Goal: Find specific page/section: Find specific page/section

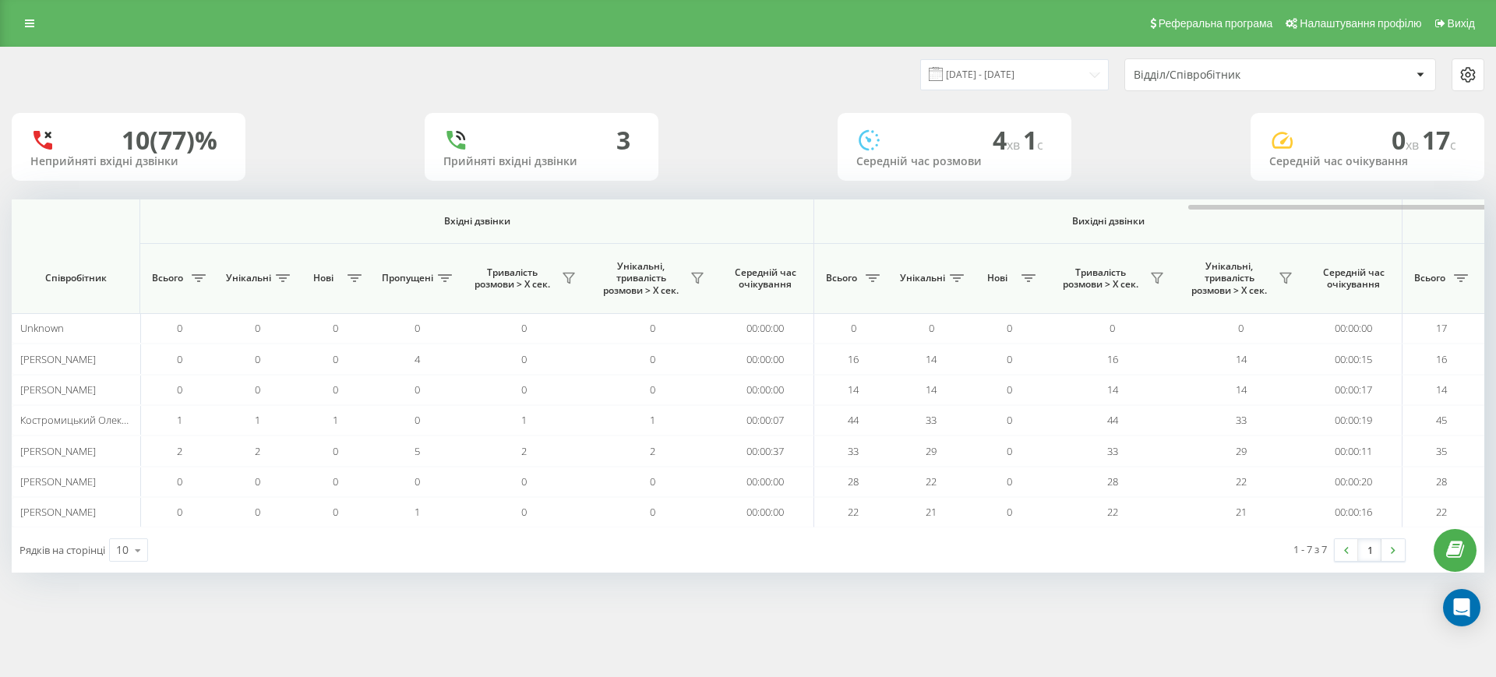
scroll to position [0, 701]
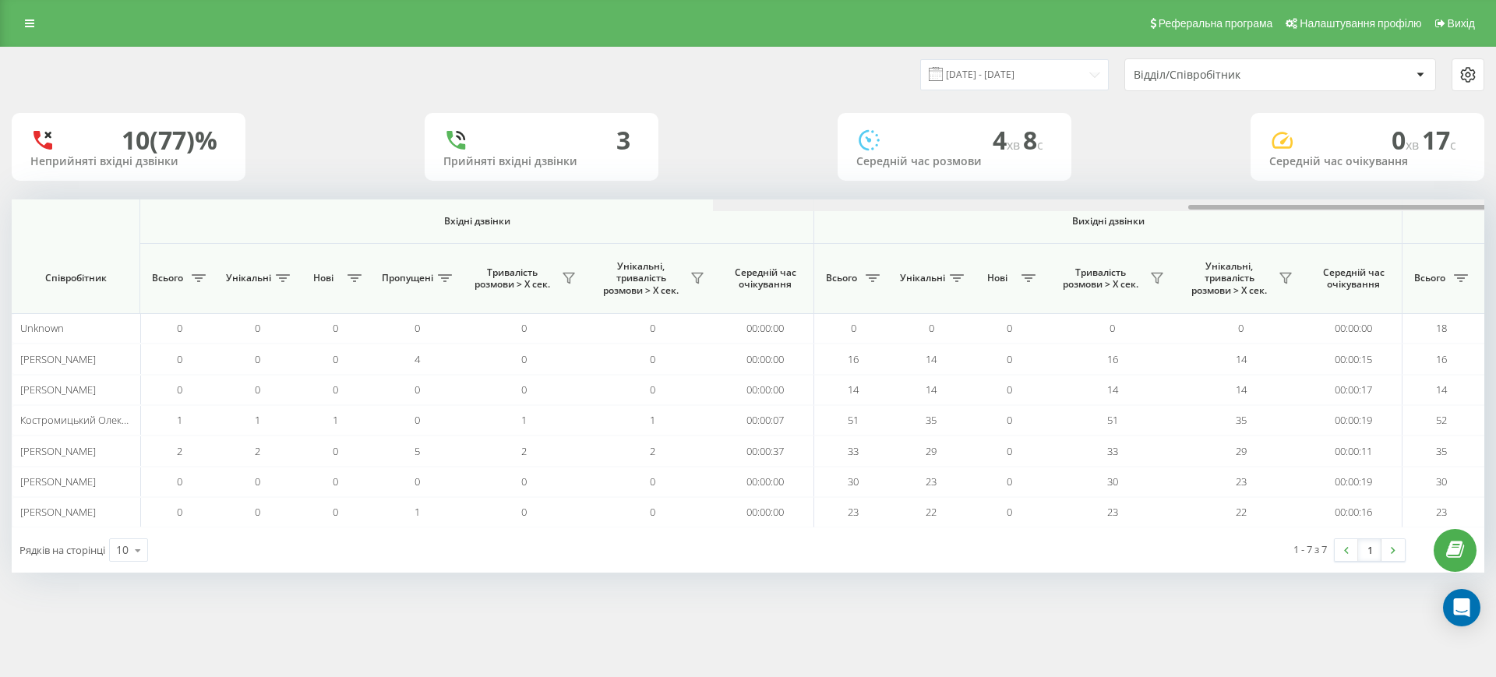
click at [1417, 207] on div at bounding box center [1449, 205] width 1473 height 12
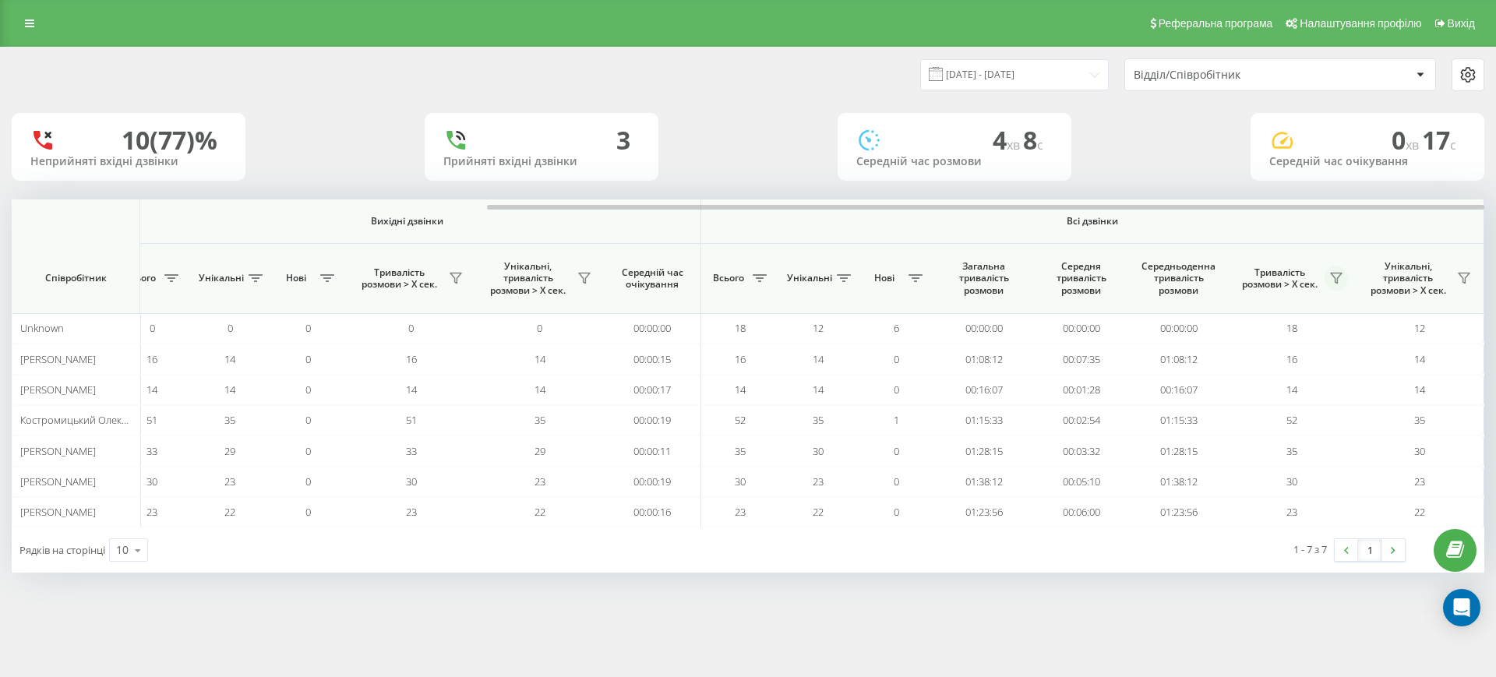
click at [1336, 274] on icon at bounding box center [1336, 278] width 12 height 12
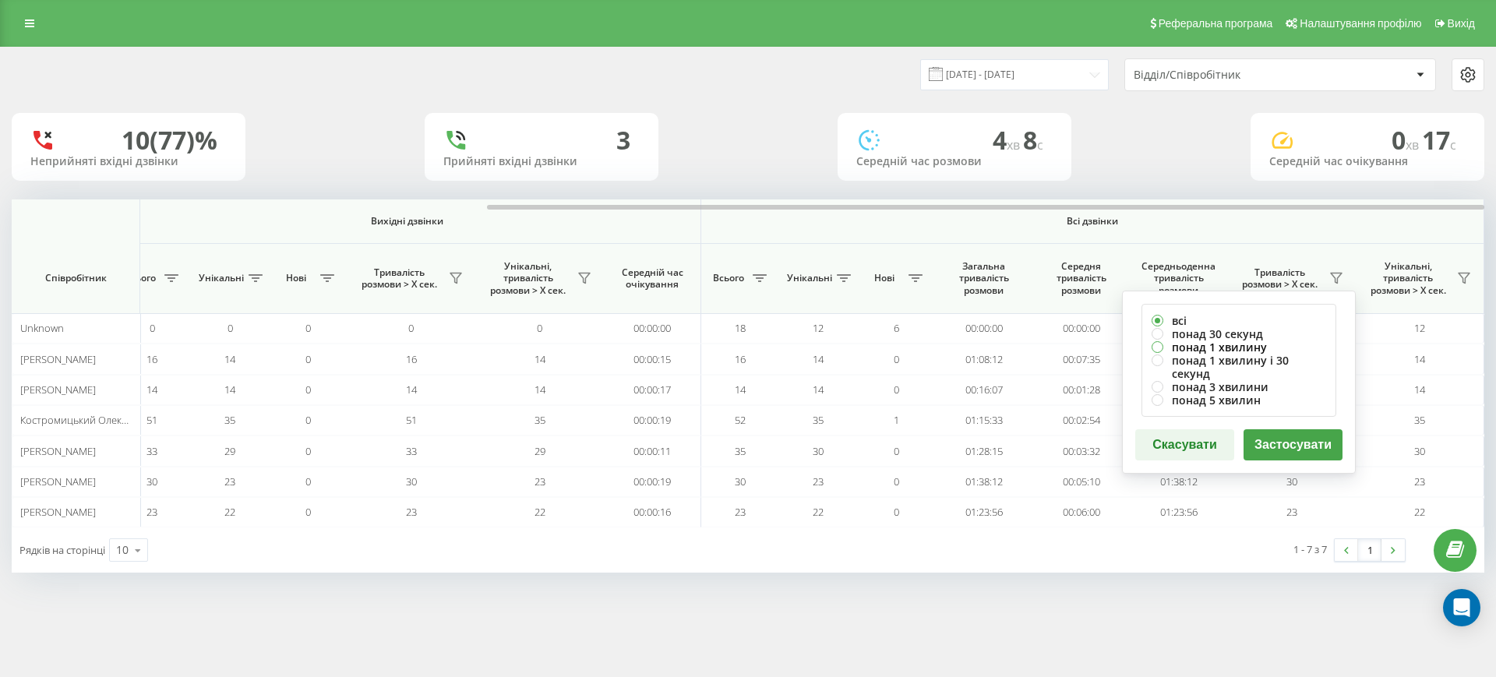
click at [1214, 344] on label "понад 1 хвилину" at bounding box center [1239, 347] width 175 height 13
radio input "true"
click at [1302, 433] on button "Застосувати" at bounding box center [1293, 444] width 99 height 31
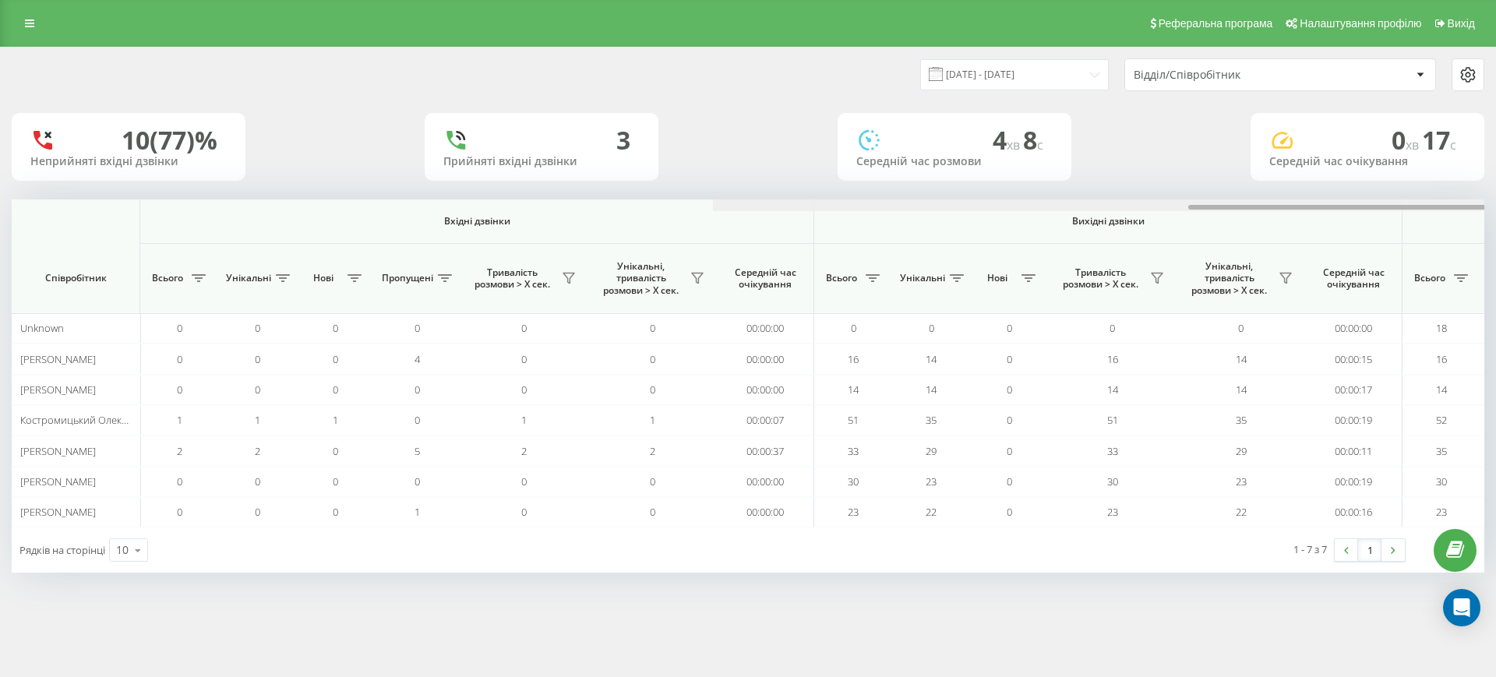
click at [1428, 203] on div at bounding box center [1449, 205] width 1473 height 12
click at [1398, 208] on div at bounding box center [1449, 205] width 1473 height 12
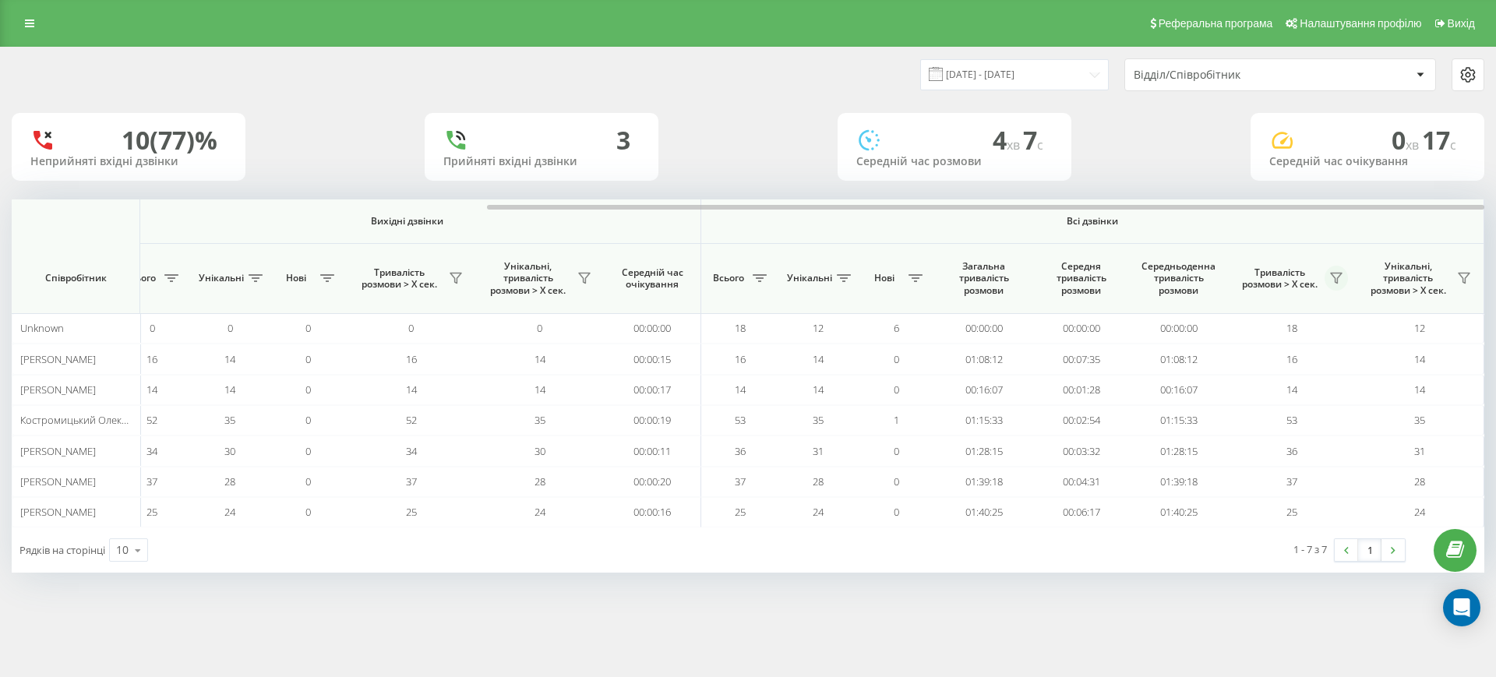
click at [1338, 276] on icon at bounding box center [1336, 278] width 12 height 12
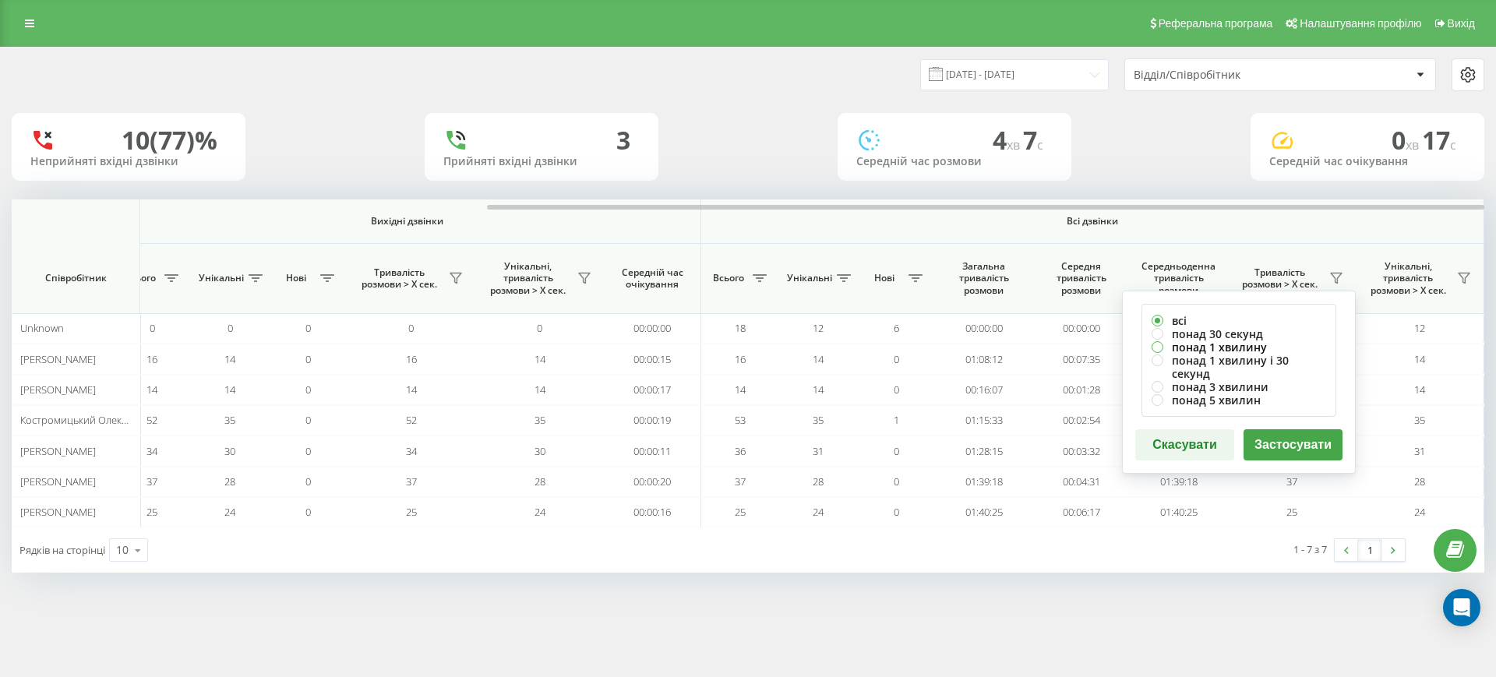
click at [1236, 351] on label "понад 1 хвилину" at bounding box center [1239, 347] width 175 height 13
radio input "true"
click at [1303, 429] on button "Застосувати" at bounding box center [1293, 444] width 99 height 31
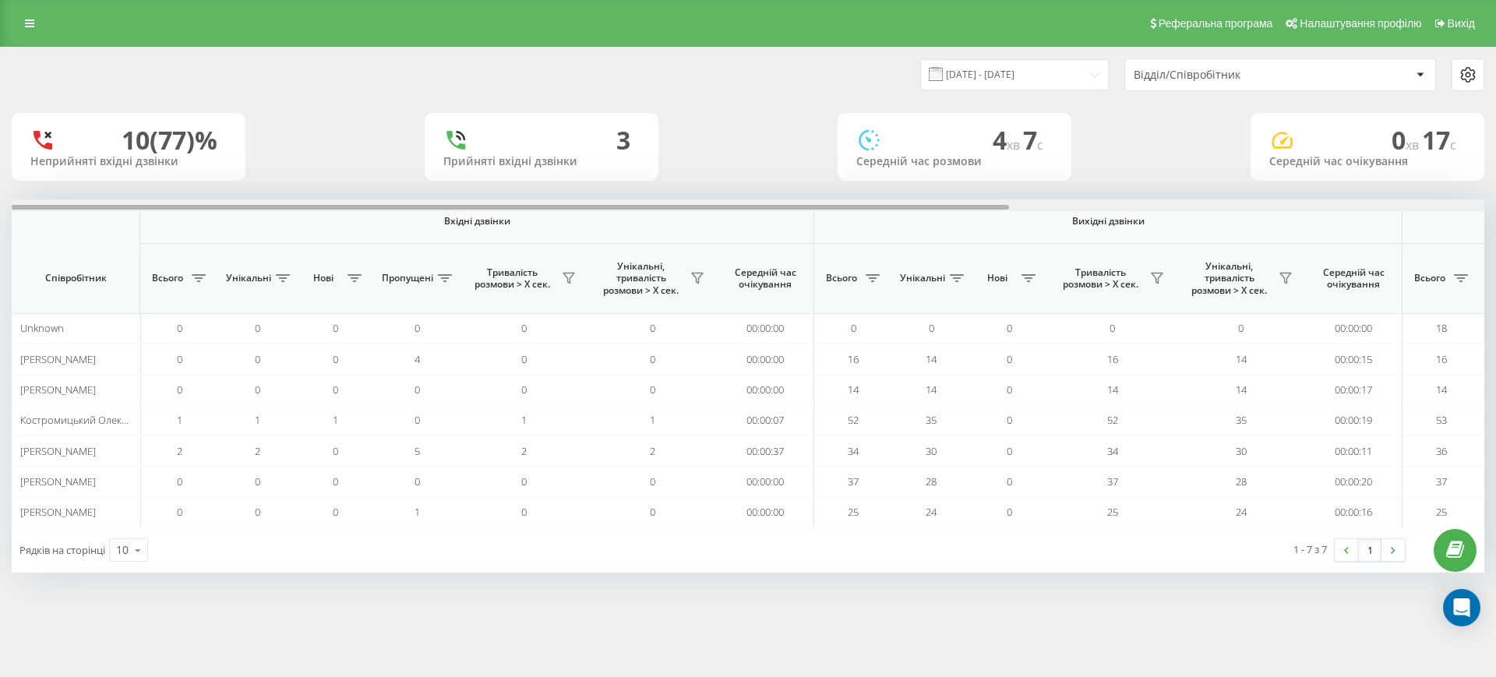
click at [1428, 209] on div at bounding box center [748, 205] width 1473 height 12
click at [1138, 207] on div at bounding box center [748, 205] width 1473 height 12
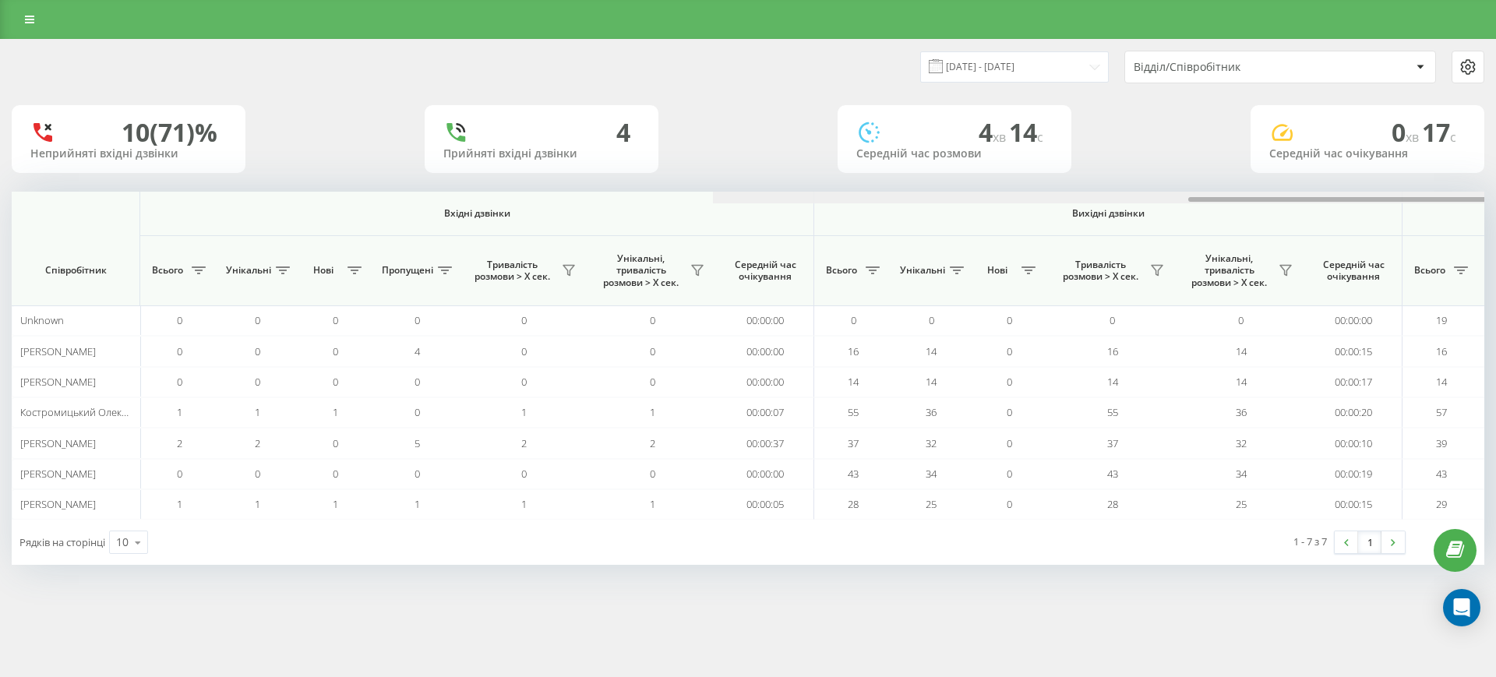
click at [1438, 198] on div "[DATE] - [DATE] Відділ/Співробітник 10 (71)% Неприйняті вхідні дзвінки 4 Прийня…" at bounding box center [748, 302] width 1473 height 525
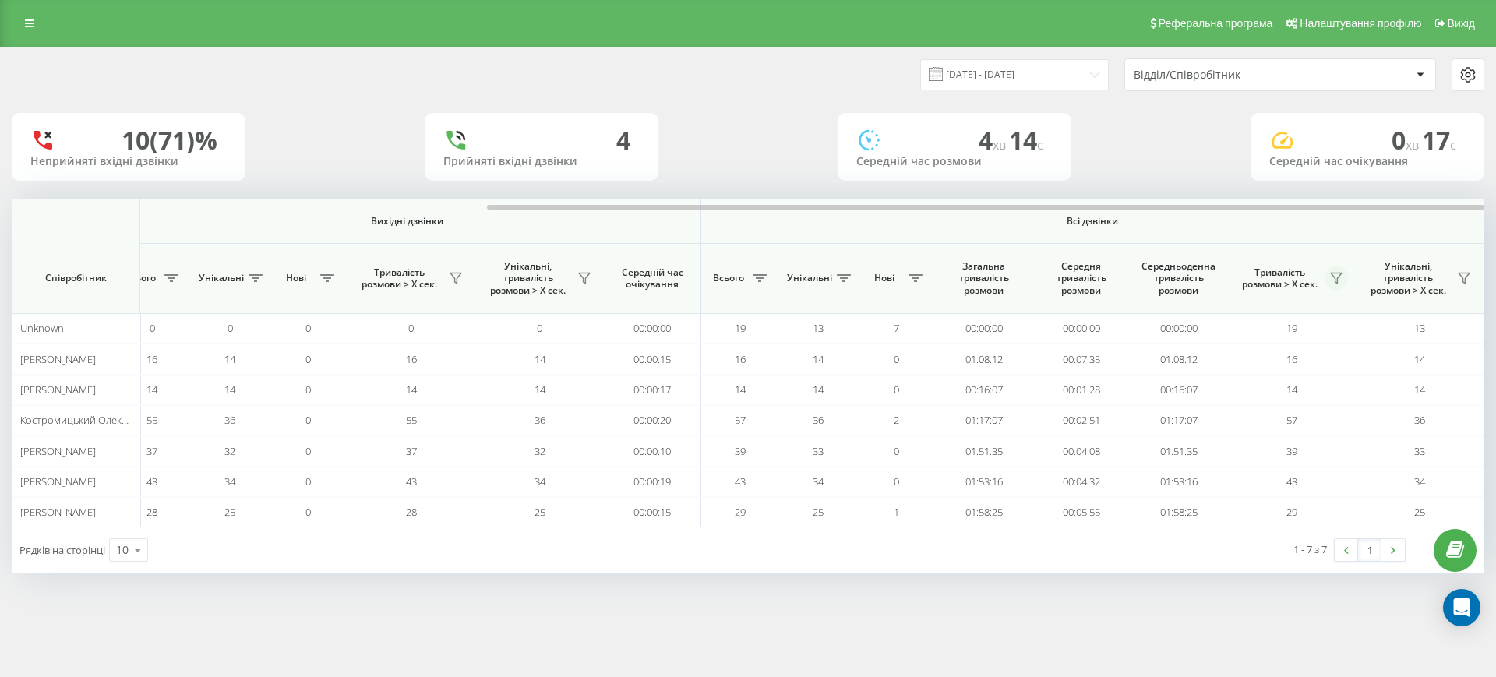
click at [1341, 270] on button at bounding box center [1336, 278] width 23 height 25
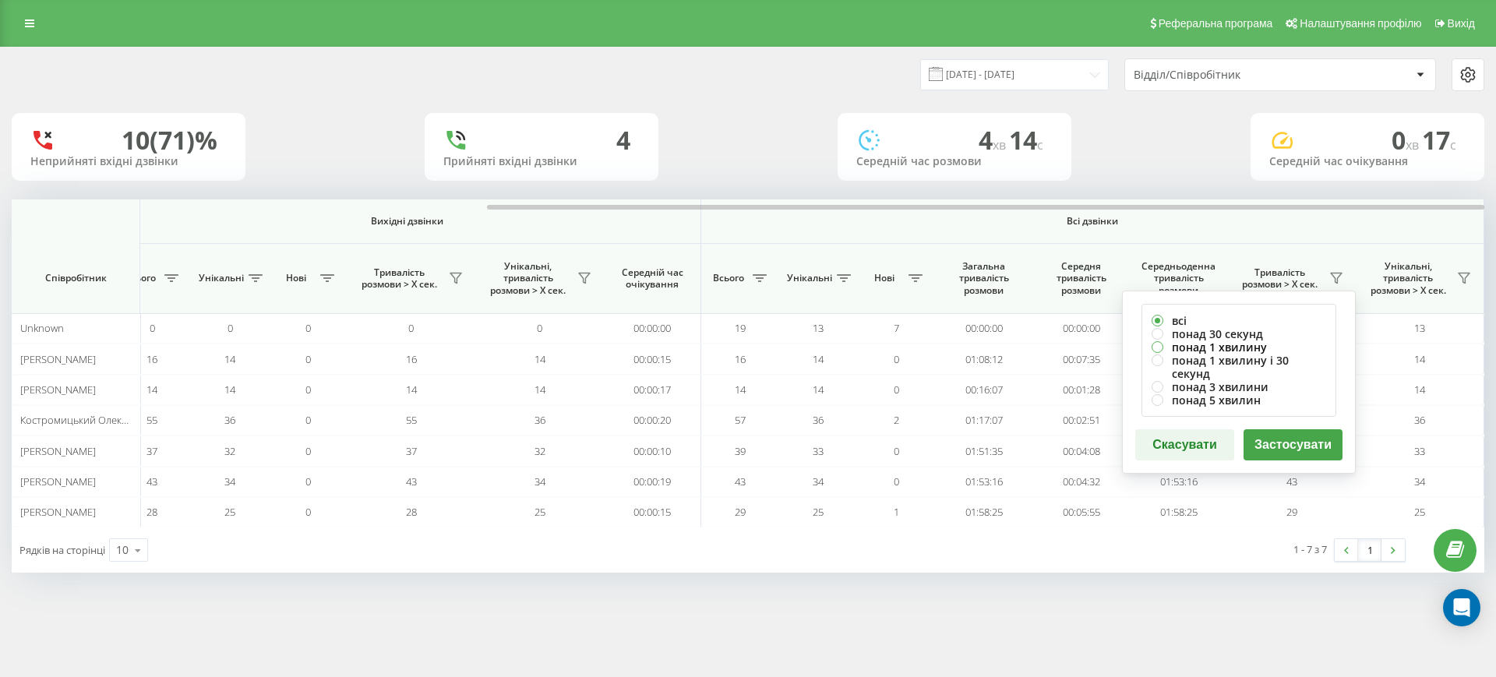
click at [1242, 349] on label "понад 1 хвилину" at bounding box center [1239, 347] width 175 height 13
radio input "true"
click at [1293, 432] on button "Застосувати" at bounding box center [1293, 444] width 99 height 31
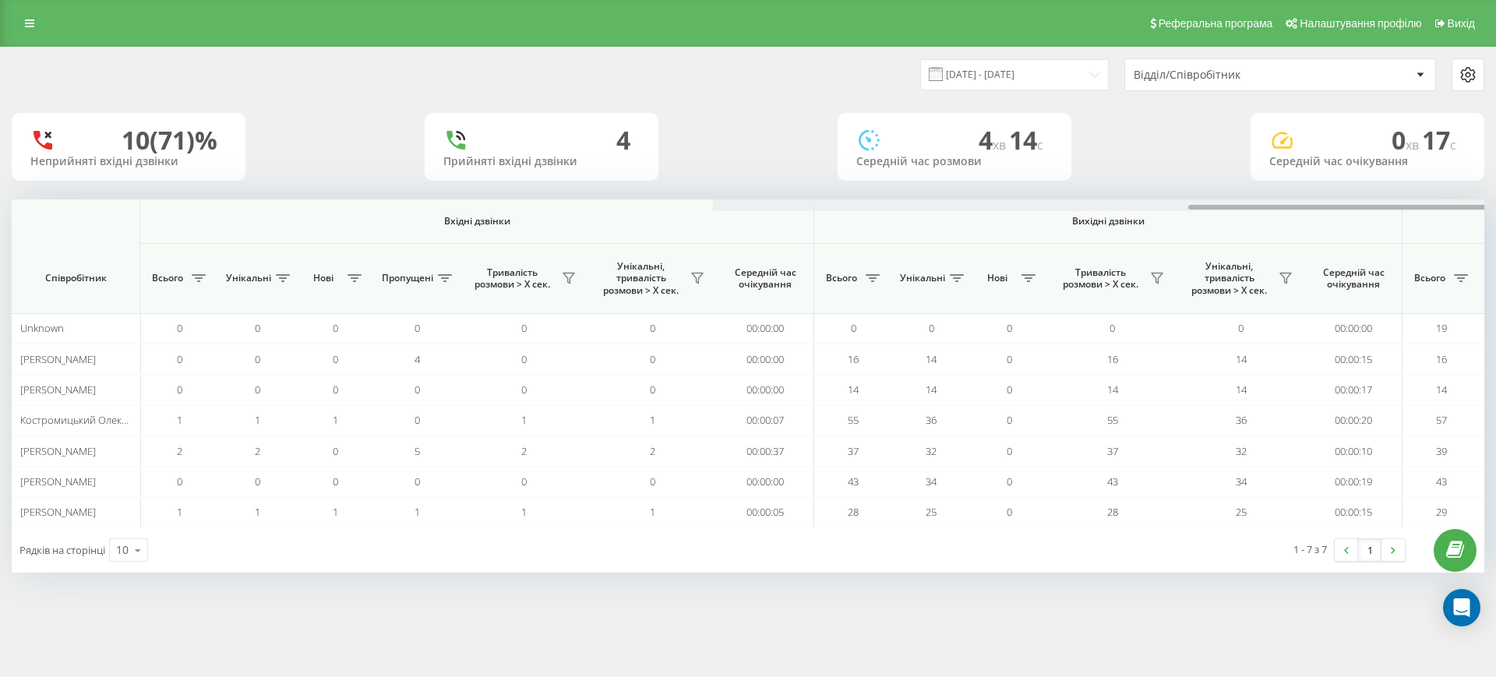
click at [1364, 209] on div at bounding box center [1449, 205] width 1473 height 12
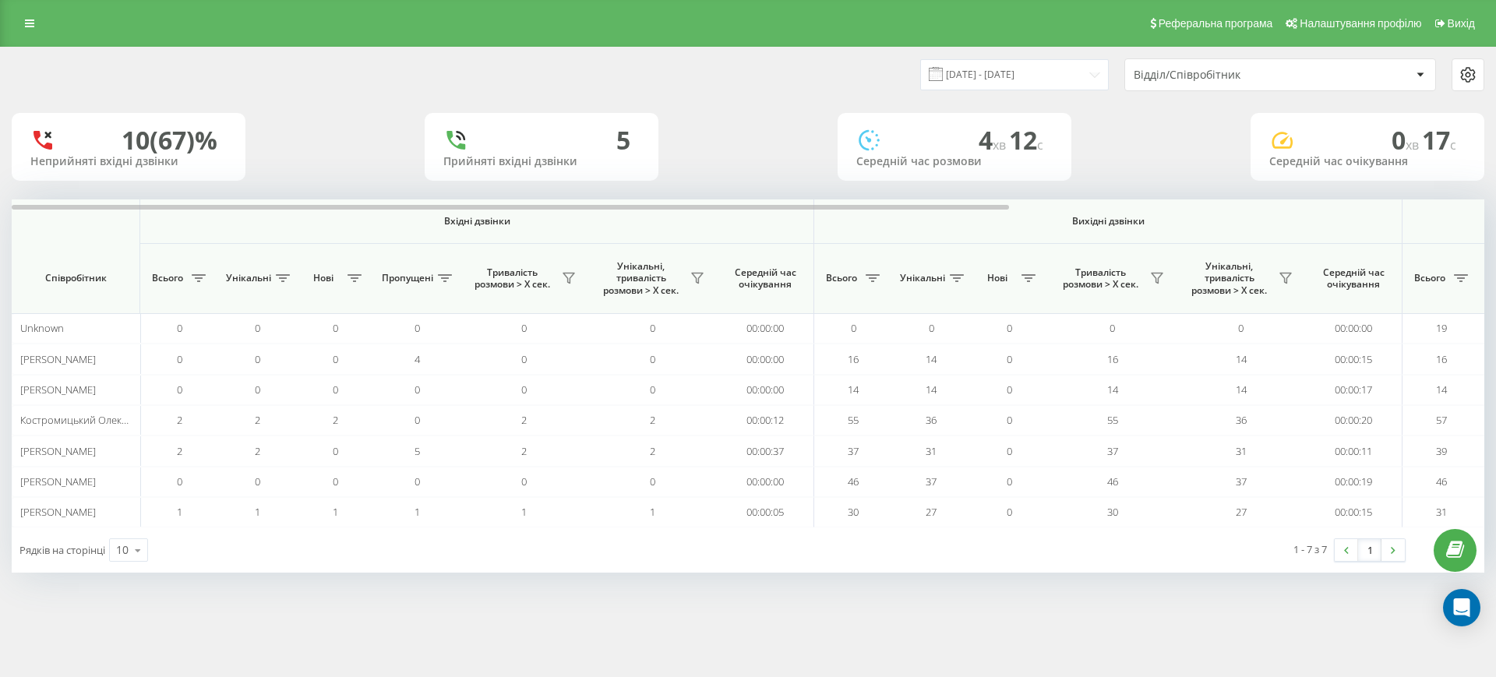
click at [1402, 215] on th "Вихідні дзвінки" at bounding box center [1108, 221] width 588 height 44
click at [1402, 217] on th "Вихідні дзвінки" at bounding box center [1108, 221] width 588 height 44
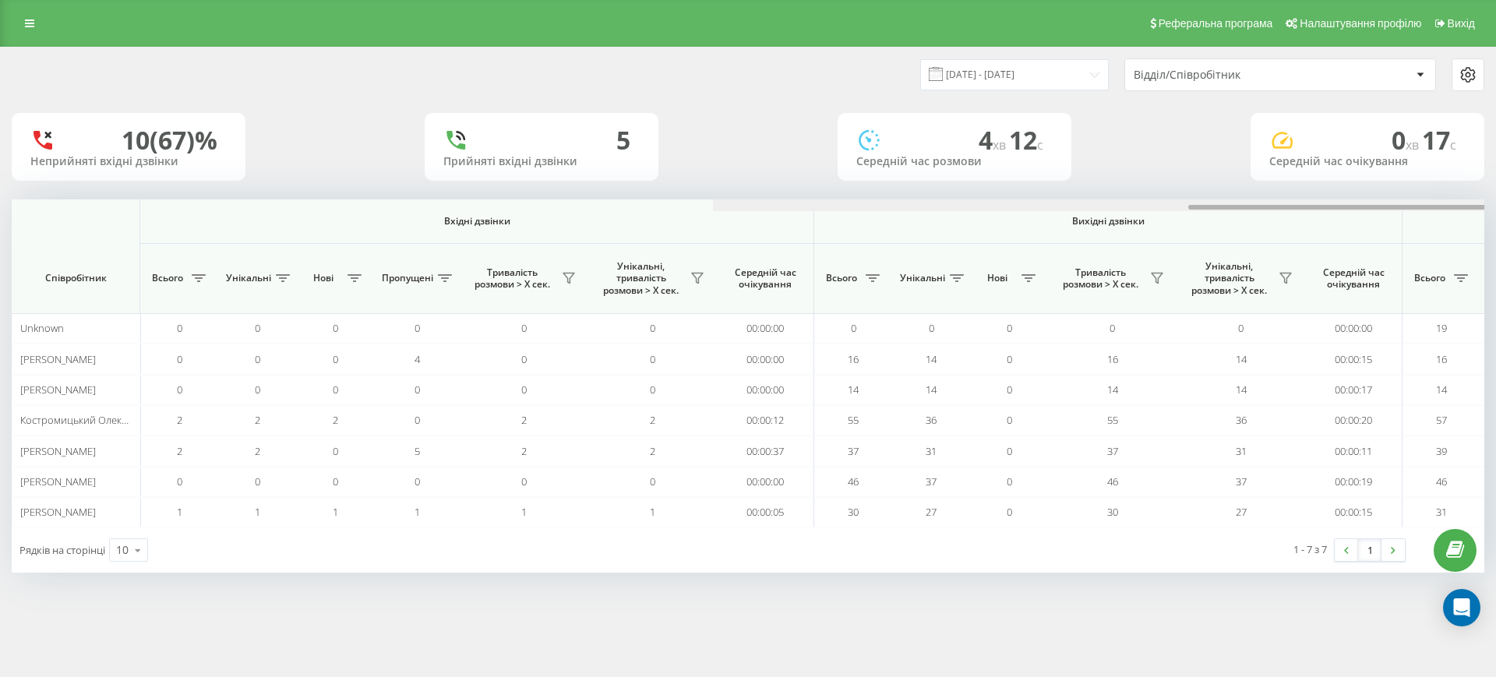
scroll to position [0, 701]
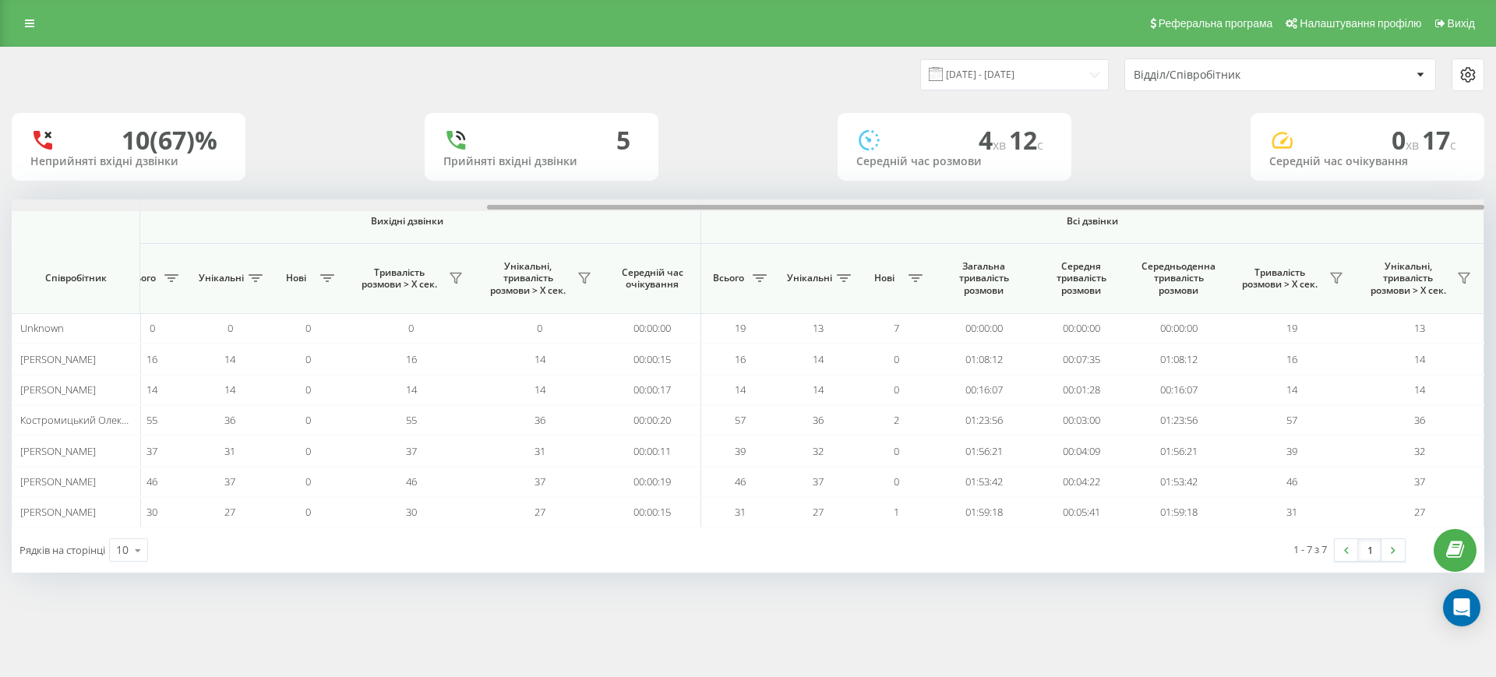
click at [1405, 209] on div at bounding box center [748, 205] width 1473 height 12
click at [1341, 281] on icon at bounding box center [1336, 278] width 12 height 12
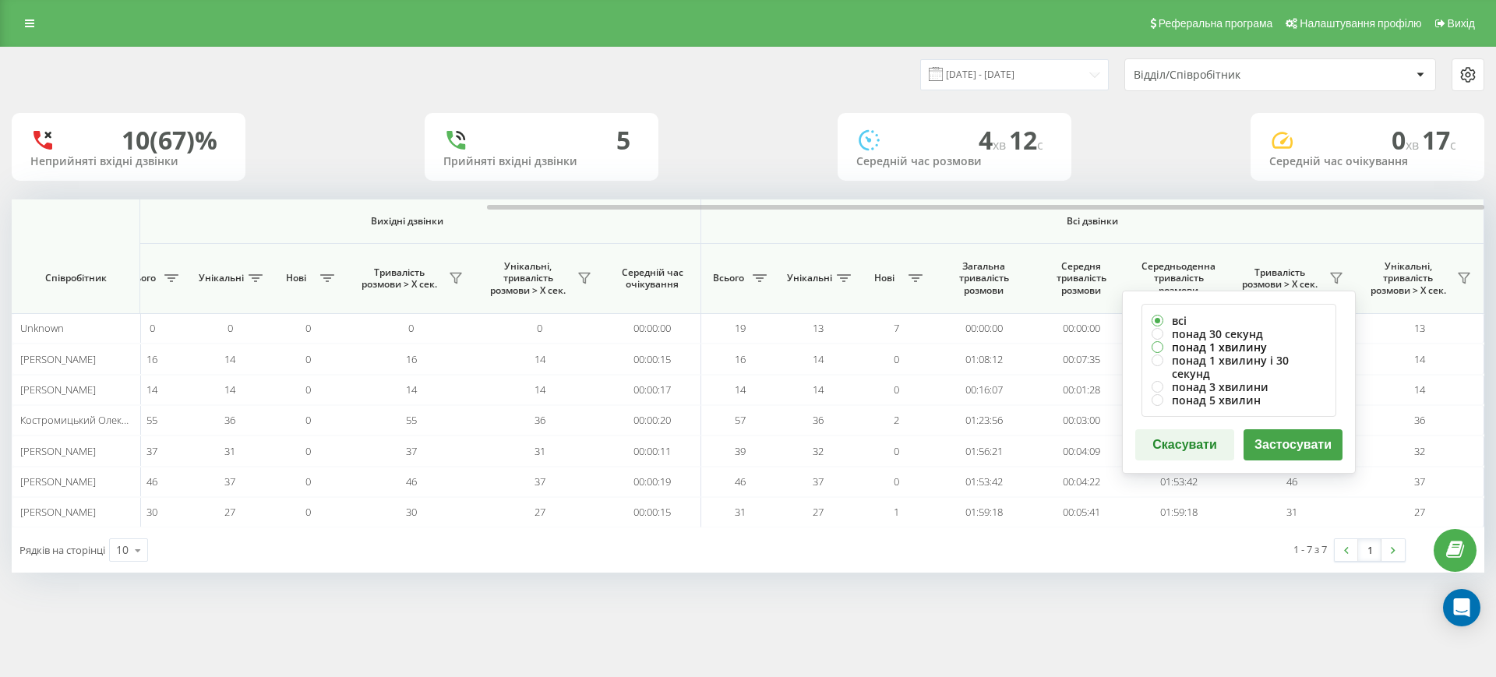
click at [1207, 345] on label "понад 1 хвилину" at bounding box center [1239, 347] width 175 height 13
radio input "true"
click at [1305, 429] on button "Застосувати" at bounding box center [1293, 444] width 99 height 31
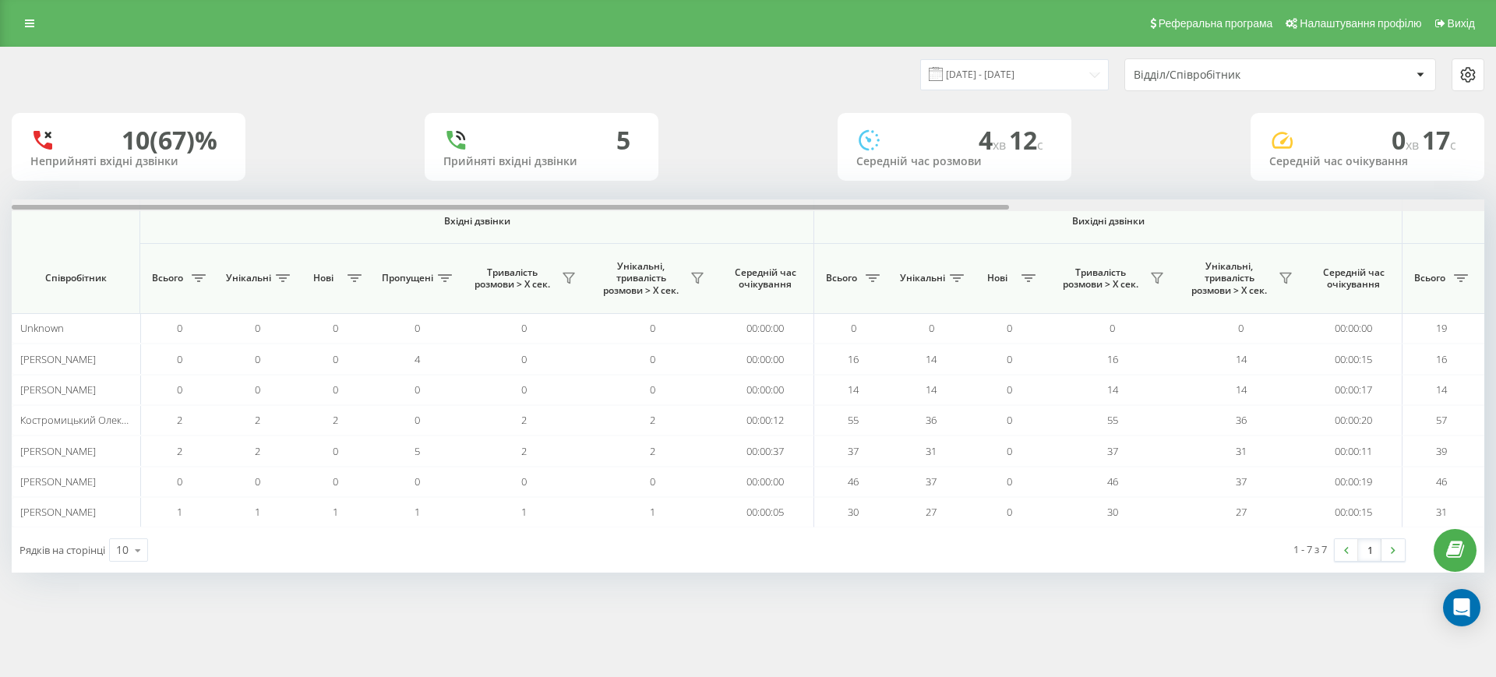
click at [1425, 203] on div at bounding box center [748, 205] width 1473 height 12
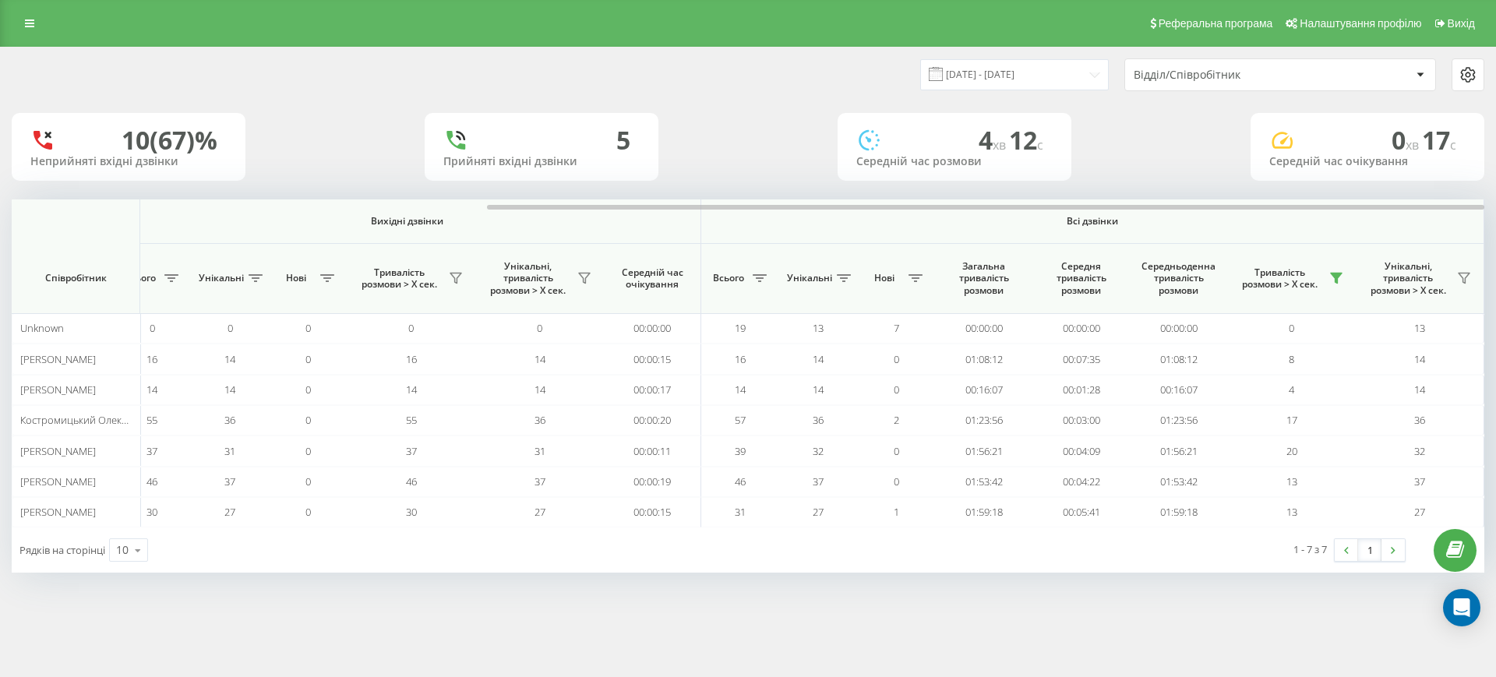
click at [1130, 162] on div "10 (67)% Неприйняті вхідні дзвінки 5 Прийняті вхідні дзвінки 4 хв 12 c Середній…" at bounding box center [748, 147] width 1473 height 68
drag, startPoint x: 1170, startPoint y: 206, endPoint x: 1206, endPoint y: 217, distance: 37.2
click at [1206, 217] on div "Вхідні дзвінки Вихідні дзвінки Всі дзвінки Співробітник Всього Унікальні Нові П…" at bounding box center [748, 363] width 1473 height 328
click at [1175, 175] on div "10 (67)% Неприйняті вхідні дзвінки 5 Прийняті вхідні дзвінки 4 хв 12 c Середній…" at bounding box center [748, 147] width 1473 height 68
click at [1177, 179] on div "10 (67)% Неприйняті вхідні дзвінки 5 Прийняті вхідні дзвінки 4 хв 12 c Середній…" at bounding box center [748, 147] width 1473 height 68
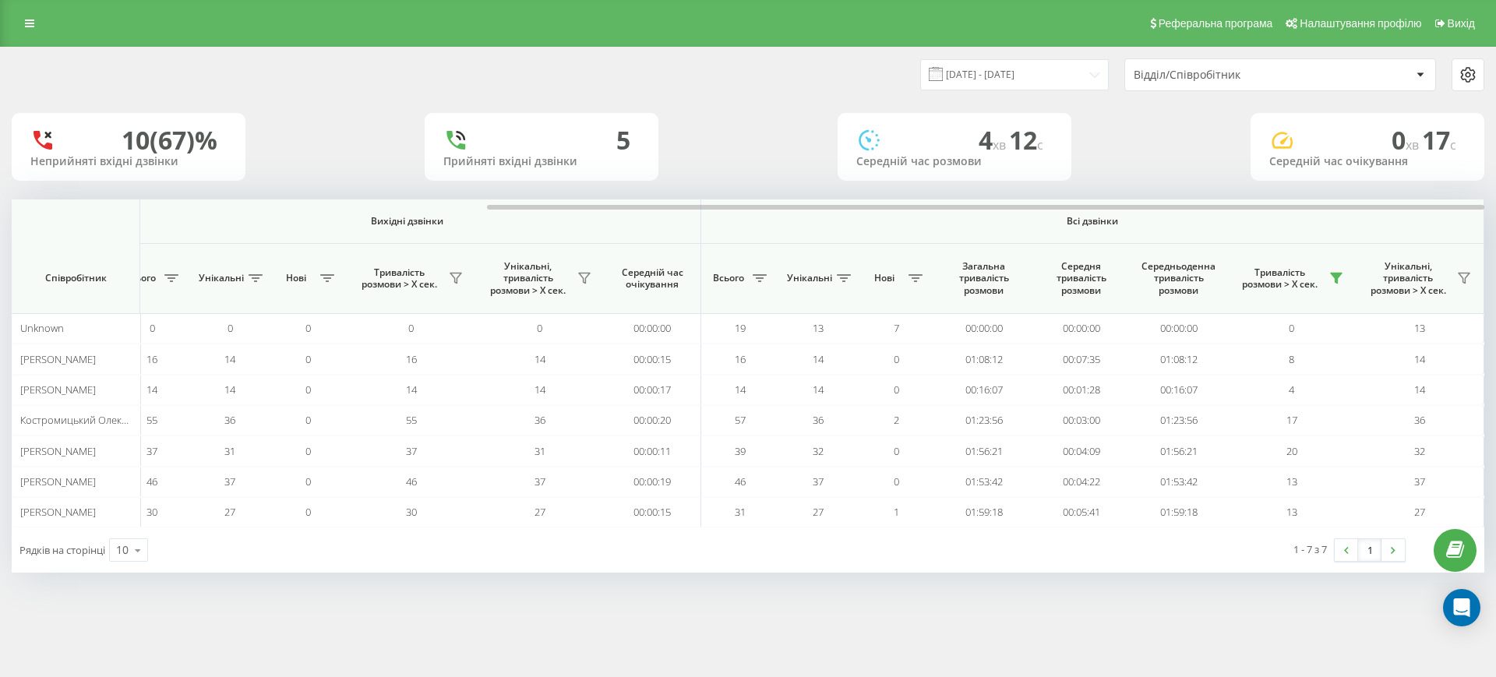
click at [1175, 179] on div "10 (67)% Неприйняті вхідні дзвінки 5 Прийняті вхідні дзвінки 4 хв 12 c Середній…" at bounding box center [748, 147] width 1473 height 68
drag, startPoint x: 1215, startPoint y: 206, endPoint x: 1238, endPoint y: 210, distance: 23.7
click at [1238, 210] on div at bounding box center [748, 205] width 1473 height 12
click at [1181, 164] on div "10 (67)% Неприйняті вхідні дзвінки 5 Прийняті вхідні дзвінки 4 хв 12 c Середній…" at bounding box center [748, 147] width 1473 height 68
click at [1198, 173] on div "10 (67)% Неприйняті вхідні дзвінки 5 Прийняті вхідні дзвінки 4 хв 12 c Середній…" at bounding box center [748, 147] width 1473 height 68
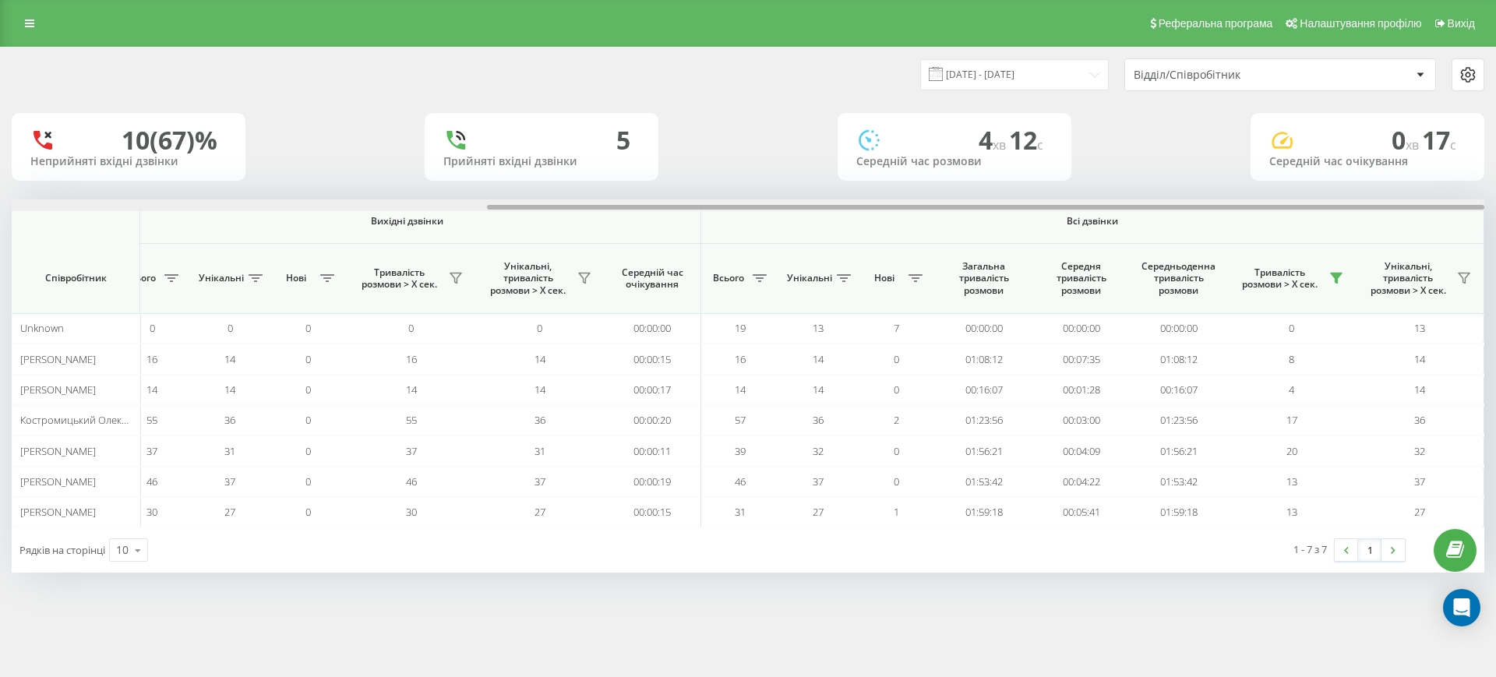
drag, startPoint x: 1233, startPoint y: 208, endPoint x: 1255, endPoint y: 212, distance: 22.2
click at [1255, 212] on div "Вхідні дзвінки Вихідні дзвінки Всі дзвінки Співробітник Всього Унікальні Нові П…" at bounding box center [748, 363] width 1473 height 328
click at [1191, 174] on div "10 (67)% Неприйняті вхідні дзвінки 5 Прийняті вхідні дзвінки 4 хв 12 c Середній…" at bounding box center [748, 147] width 1473 height 68
click at [1170, 182] on div "22.09.2025 - 22.09.2025 Відділ/Співробітник 10 (67)% Неприйняті вхідні дзвінки …" at bounding box center [748, 310] width 1473 height 525
click at [856, 586] on div "22.09.2025 - 22.09.2025 Відділ/Співробітник 10 (67)% Неприйняті вхідні дзвінки …" at bounding box center [748, 325] width 1496 height 557
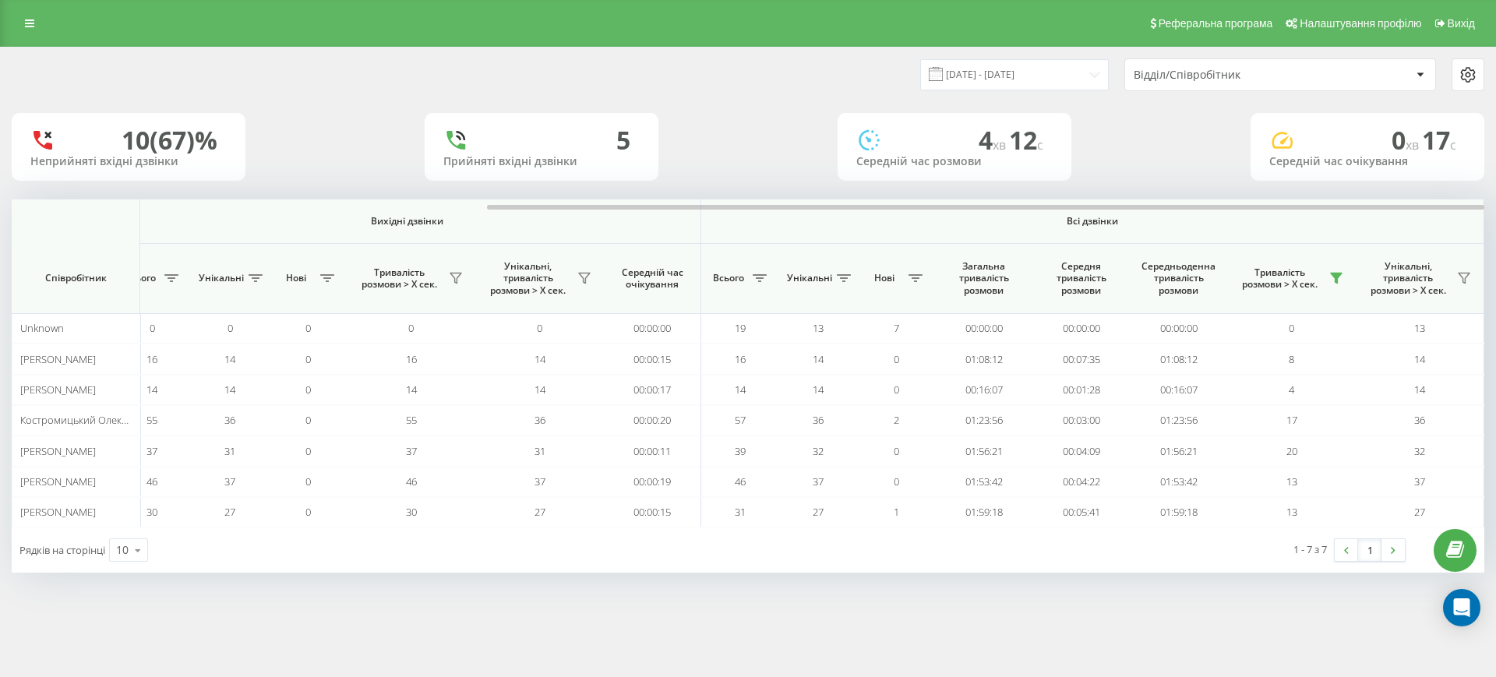
click at [845, 577] on div "22.09.2025 - 22.09.2025 Відділ/Співробітник 10 (67)% Неприйняті вхідні дзвінки …" at bounding box center [748, 325] width 1496 height 557
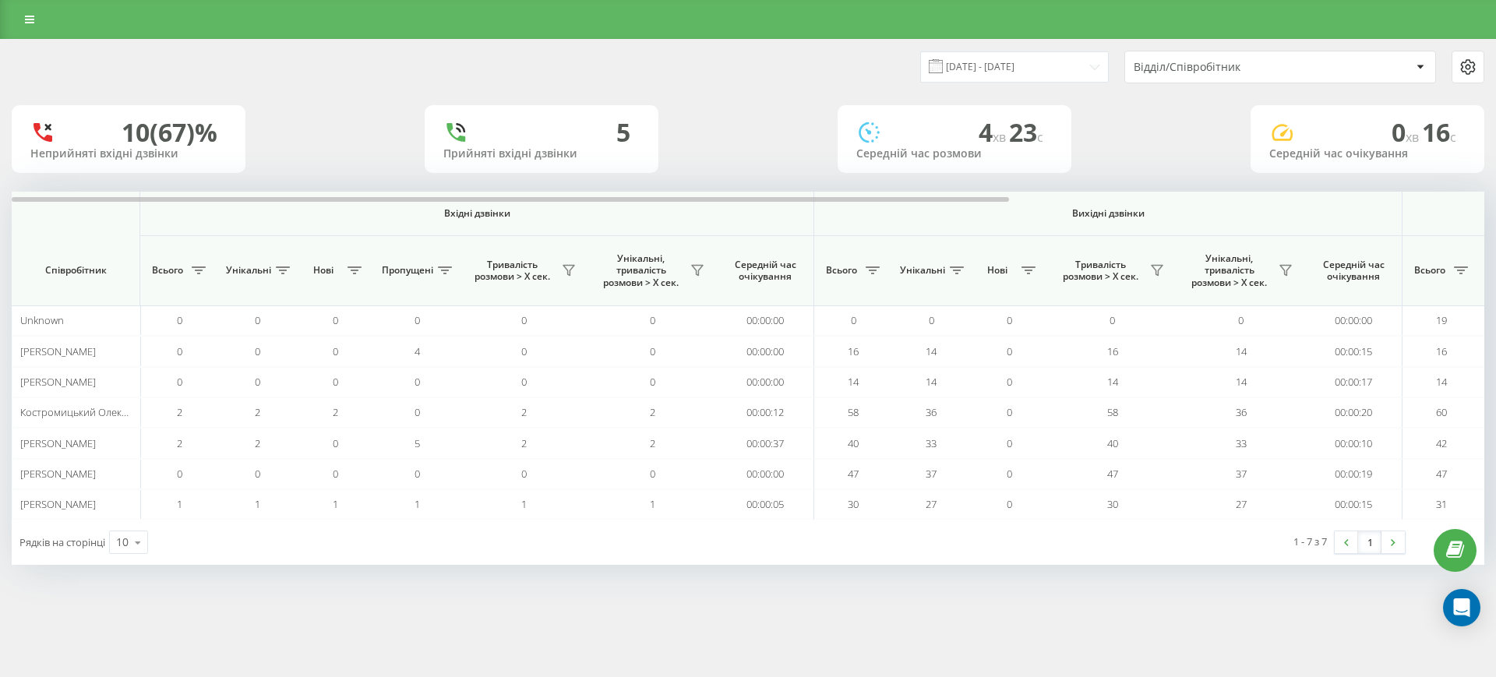
click at [1392, 205] on th "Вихідні дзвінки" at bounding box center [1108, 214] width 588 height 44
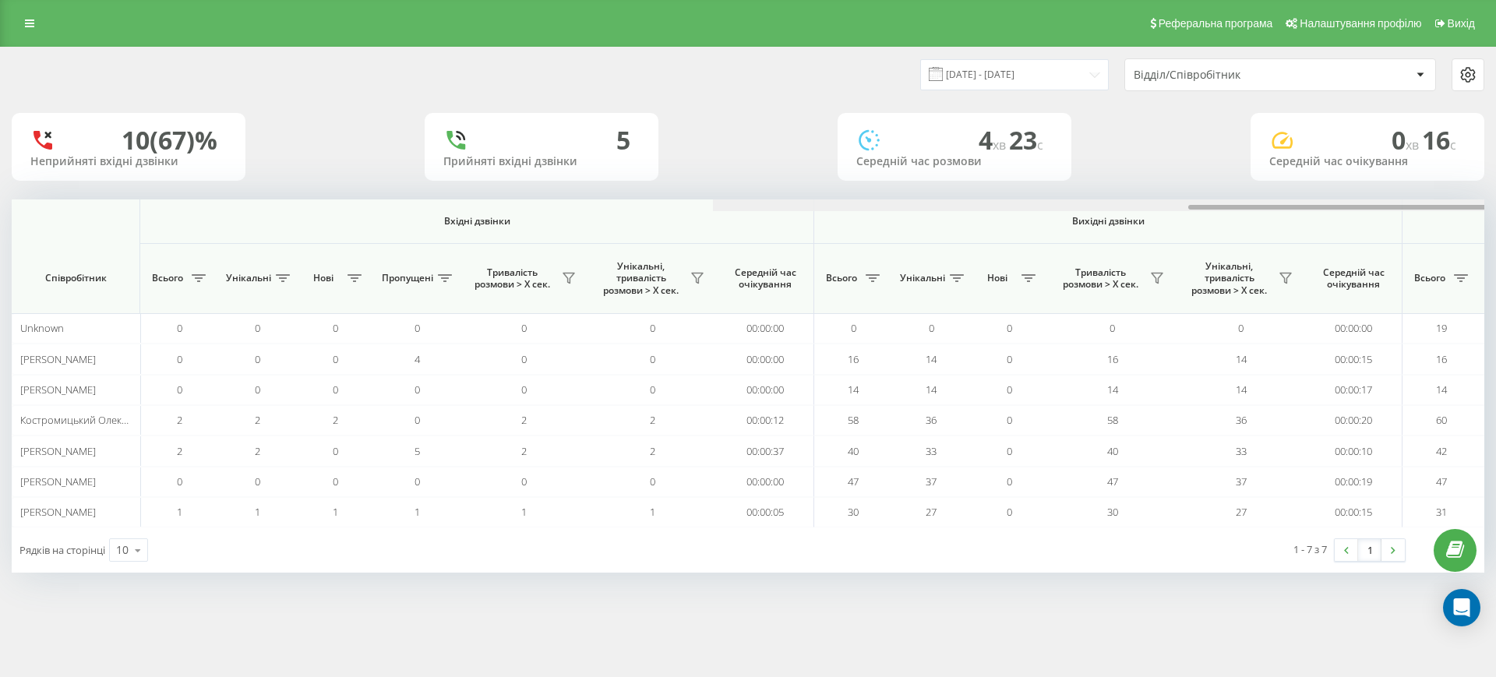
click at [1392, 203] on div at bounding box center [1449, 205] width 1473 height 12
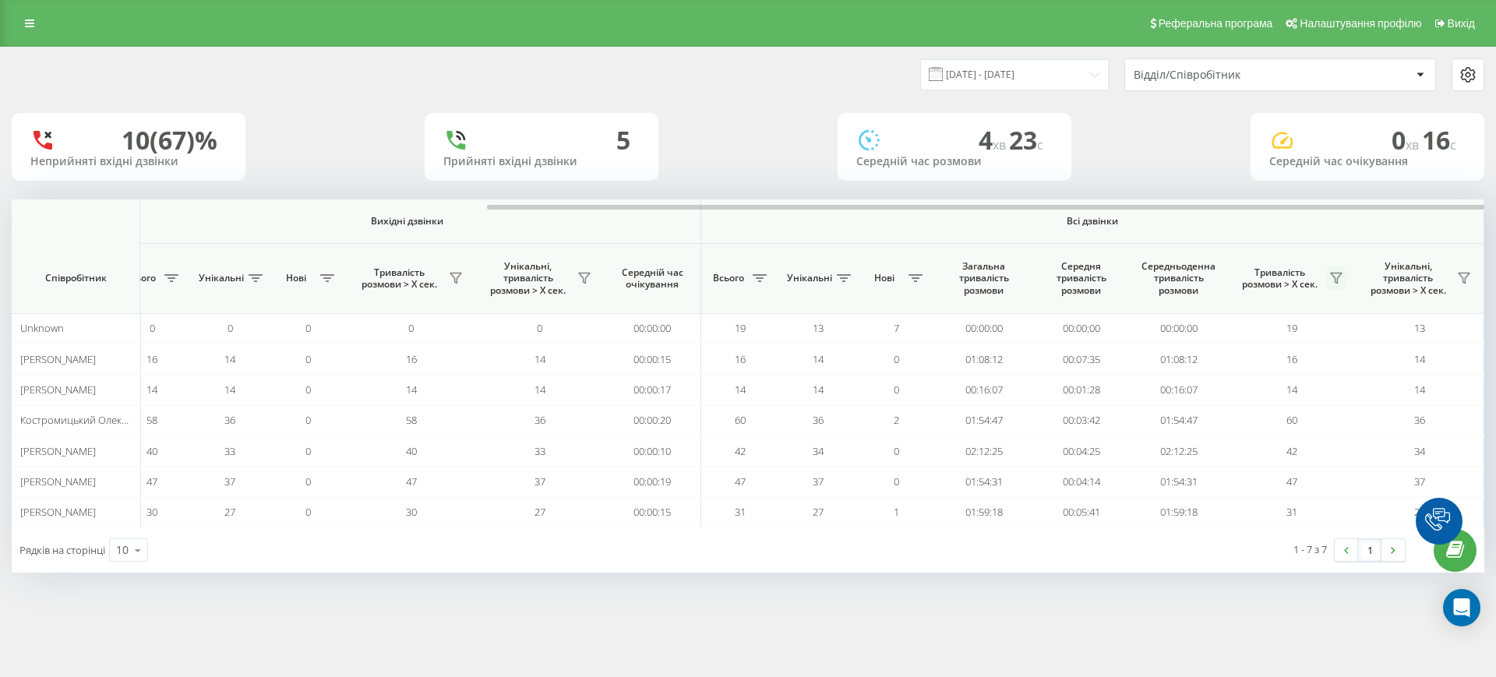
click at [1339, 270] on button at bounding box center [1336, 278] width 23 height 25
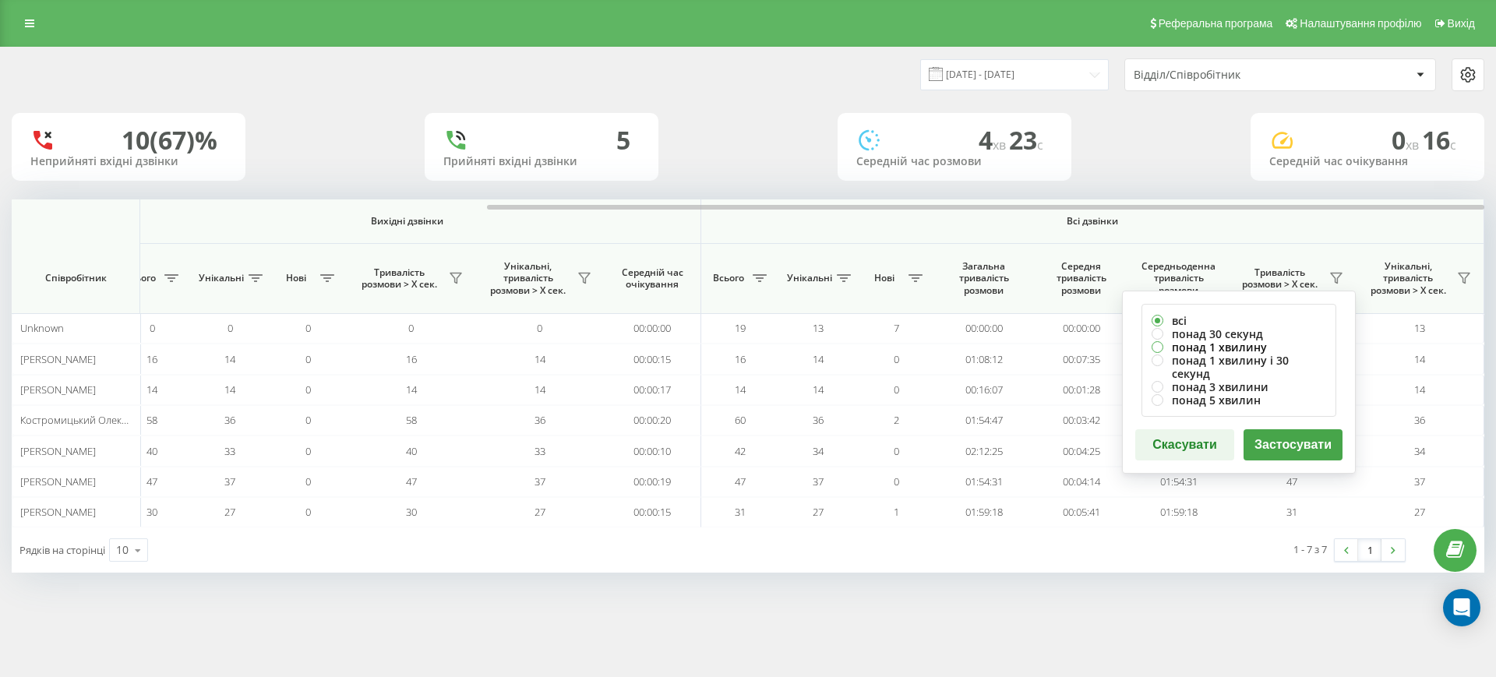
click at [1230, 342] on label "понад 1 хвилину" at bounding box center [1239, 347] width 175 height 13
radio input "true"
click at [1315, 433] on button "Застосувати" at bounding box center [1293, 444] width 99 height 31
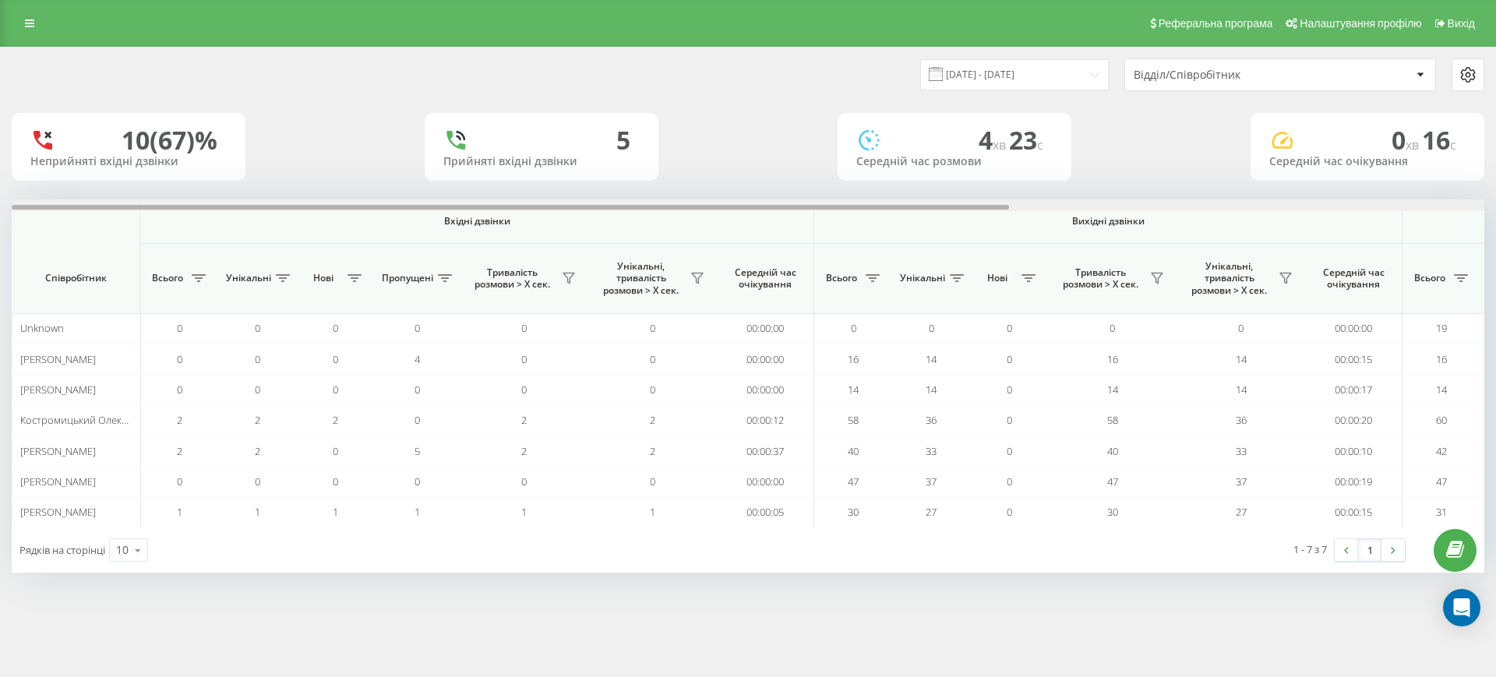
click at [1373, 203] on div at bounding box center [748, 205] width 1473 height 12
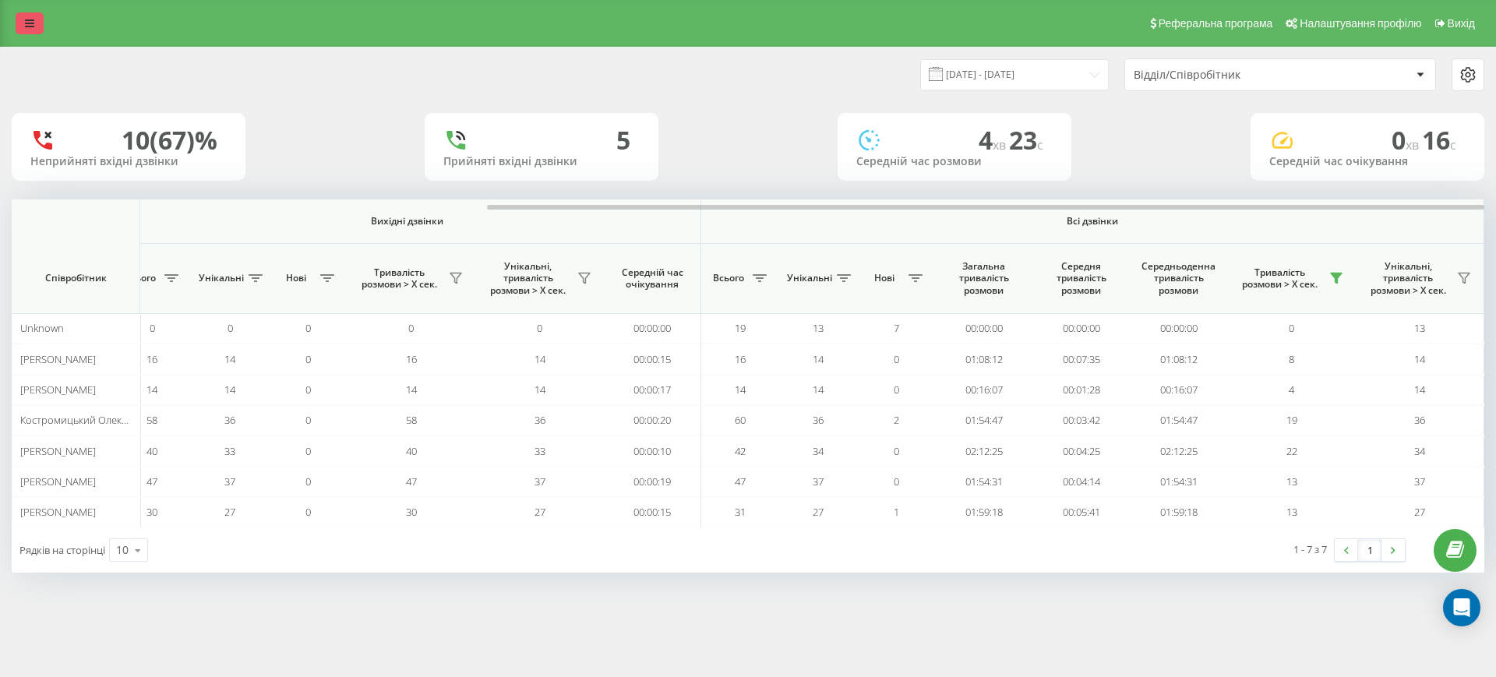
click at [39, 20] on link at bounding box center [30, 23] width 28 height 22
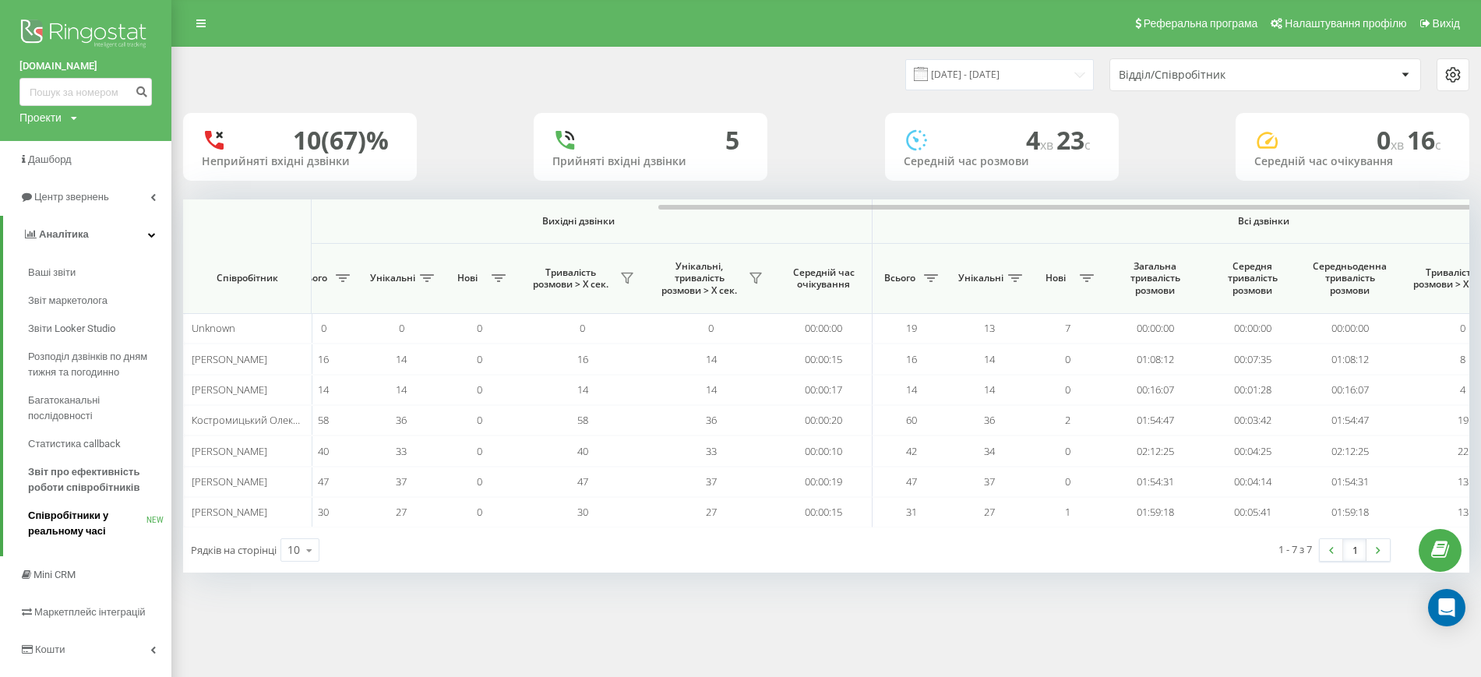
click at [80, 521] on span "Співробітники у реальному часі" at bounding box center [87, 523] width 118 height 31
